Goal: Navigation & Orientation: Find specific page/section

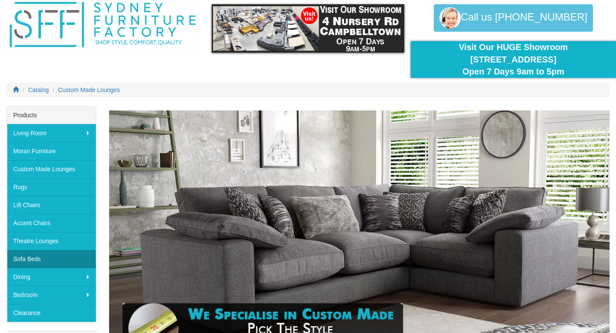
scroll to position [34, 0]
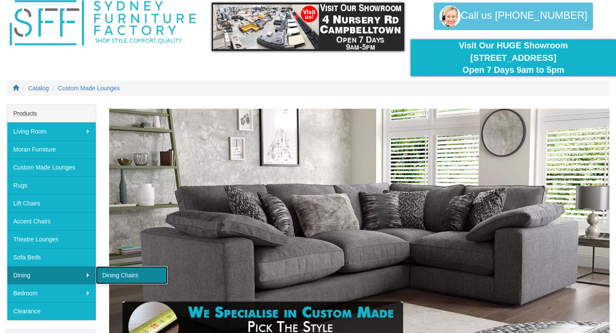
click at [109, 275] on link "Dining Chairs" at bounding box center [132, 275] width 72 height 18
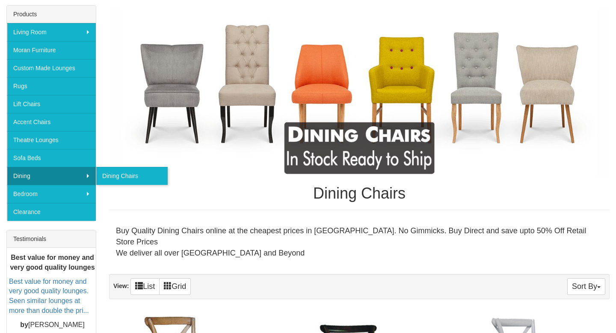
scroll to position [133, 0]
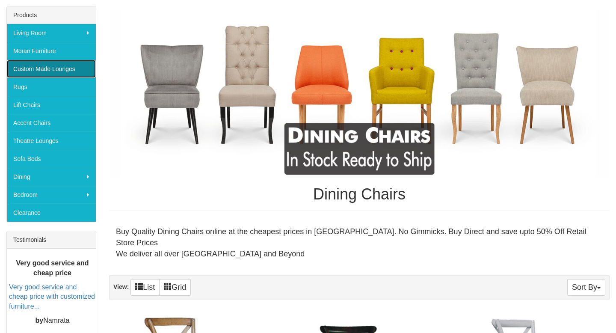
click at [58, 68] on link "Custom Made Lounges" at bounding box center [51, 69] width 89 height 18
